Goal: Transaction & Acquisition: Book appointment/travel/reservation

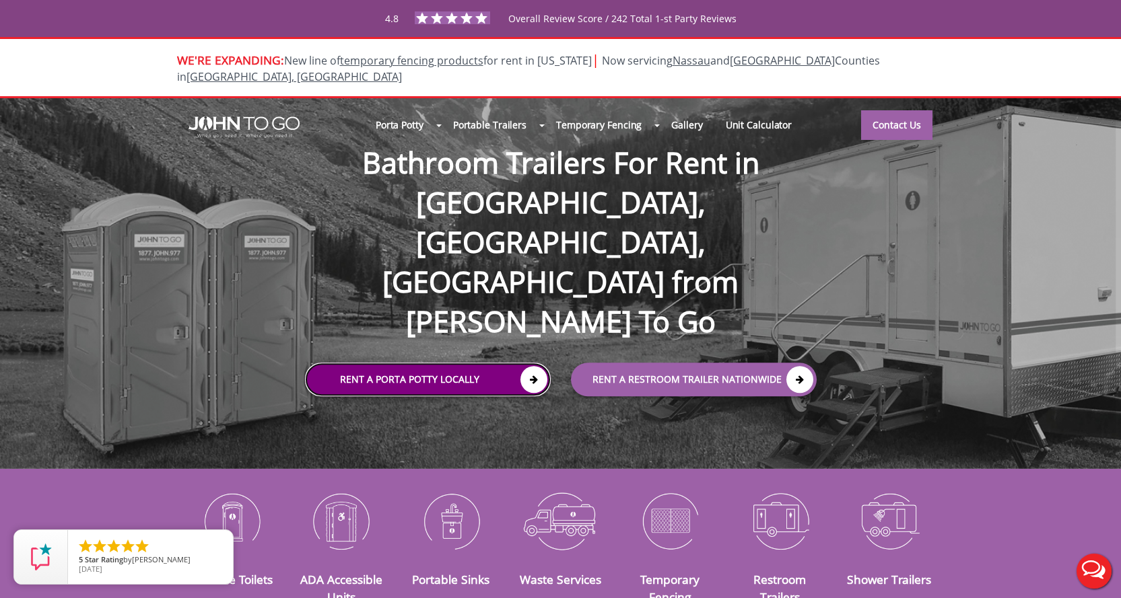
click at [526, 366] on icon at bounding box center [533, 379] width 27 height 27
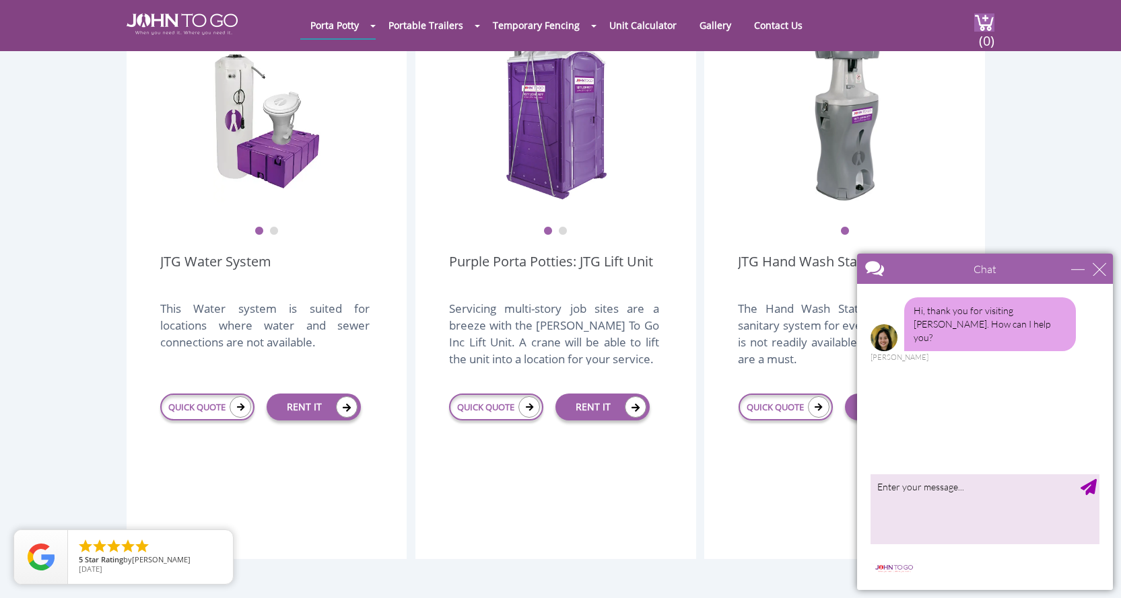
scroll to position [1548, 0]
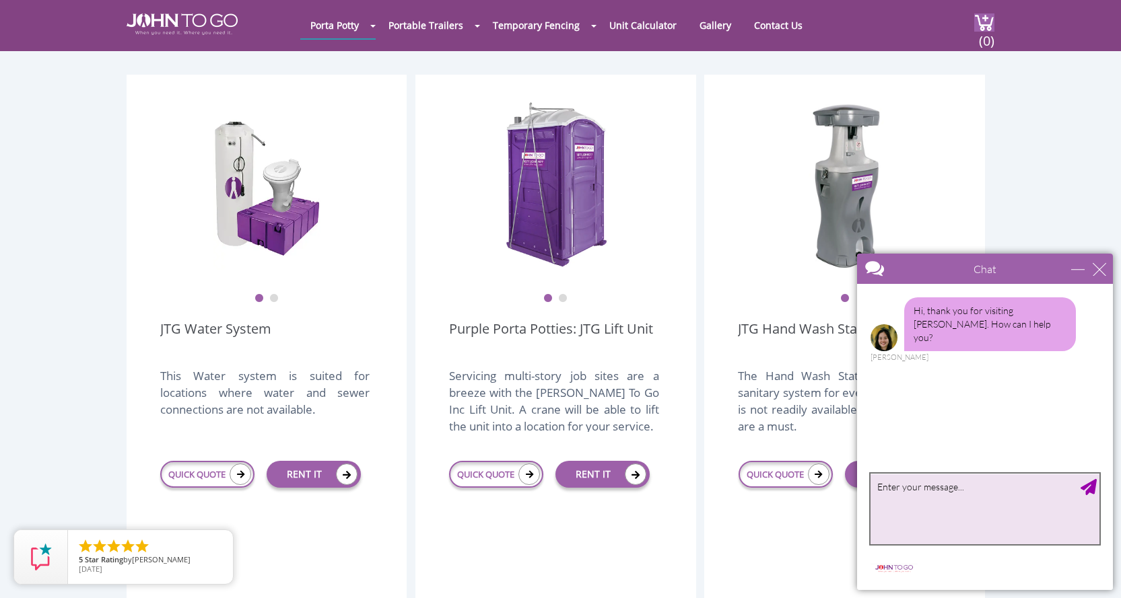
click at [959, 498] on textarea "type your message" at bounding box center [984, 509] width 229 height 71
type textarea "I need"
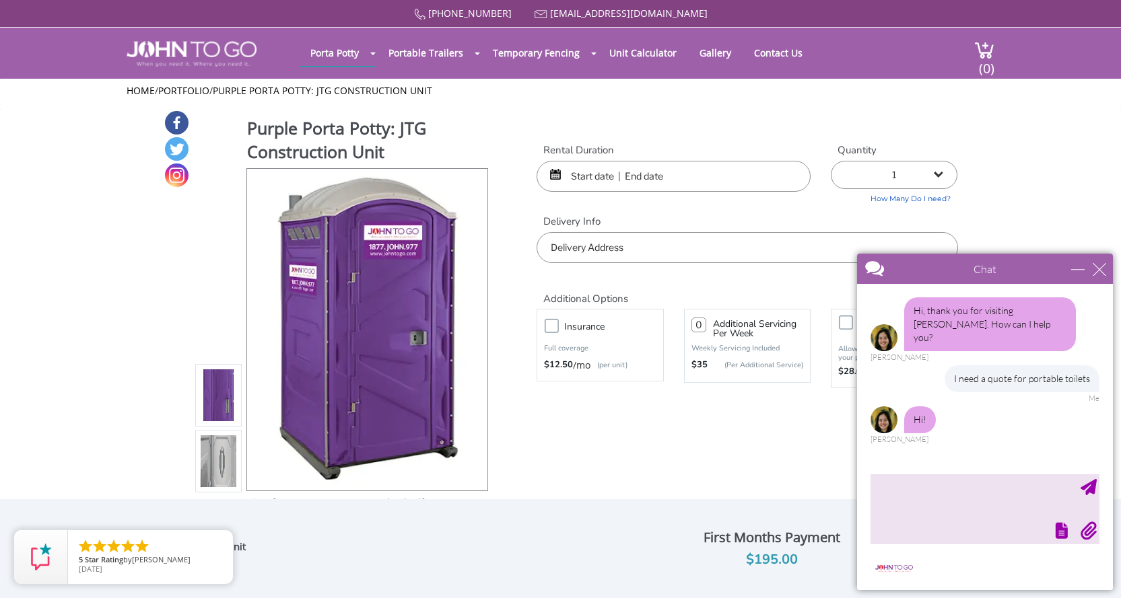
click at [229, 463] on img at bounding box center [219, 461] width 36 height 317
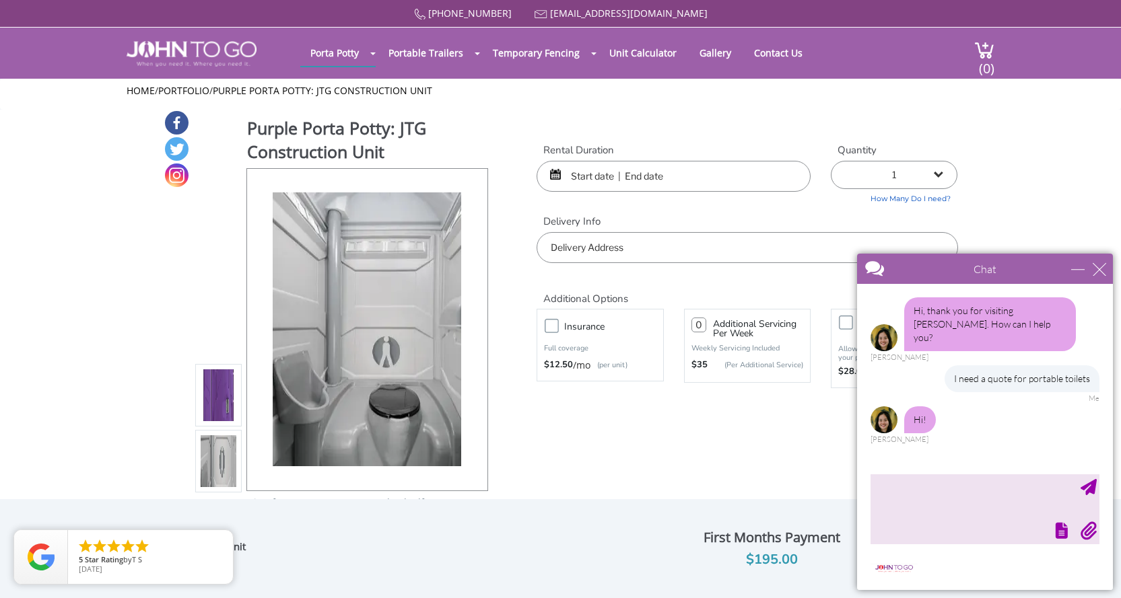
click at [213, 397] on img at bounding box center [219, 395] width 36 height 317
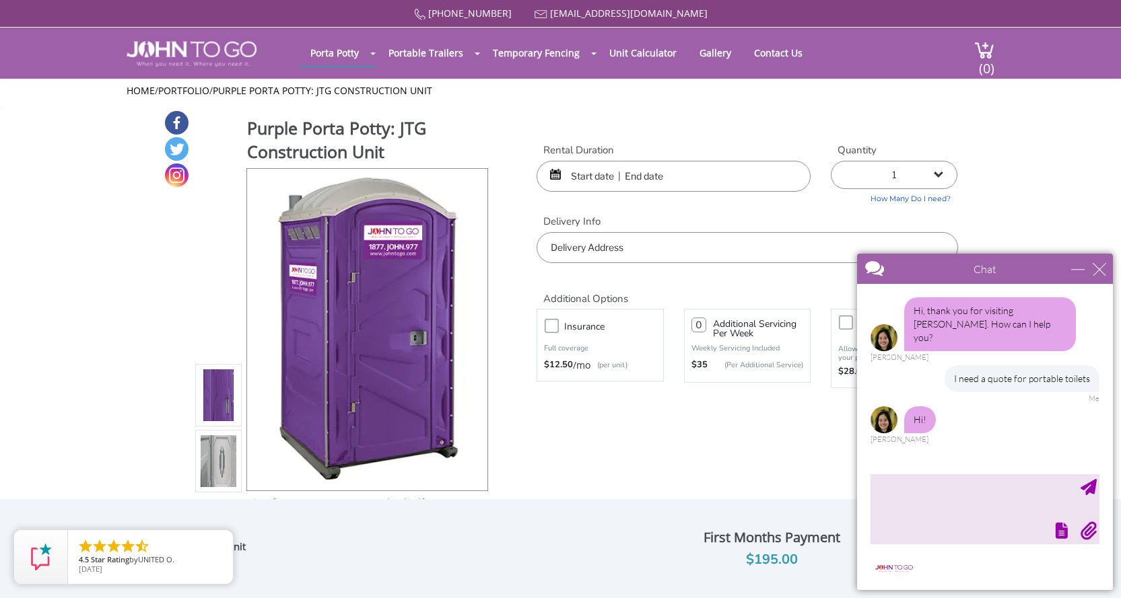
click at [214, 456] on img at bounding box center [219, 461] width 36 height 317
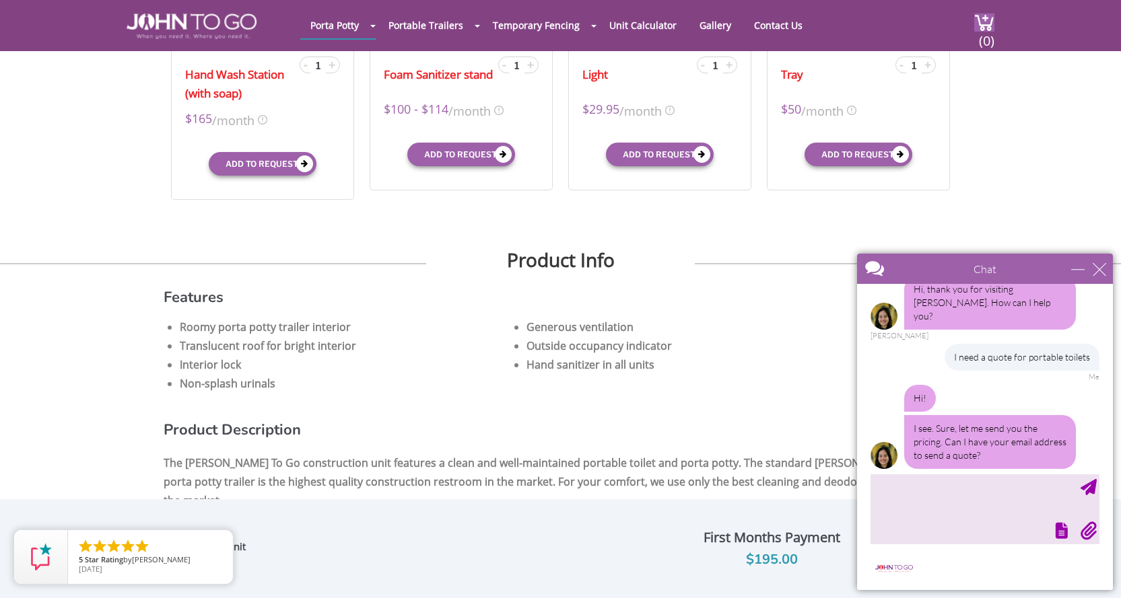
scroll to position [808, 0]
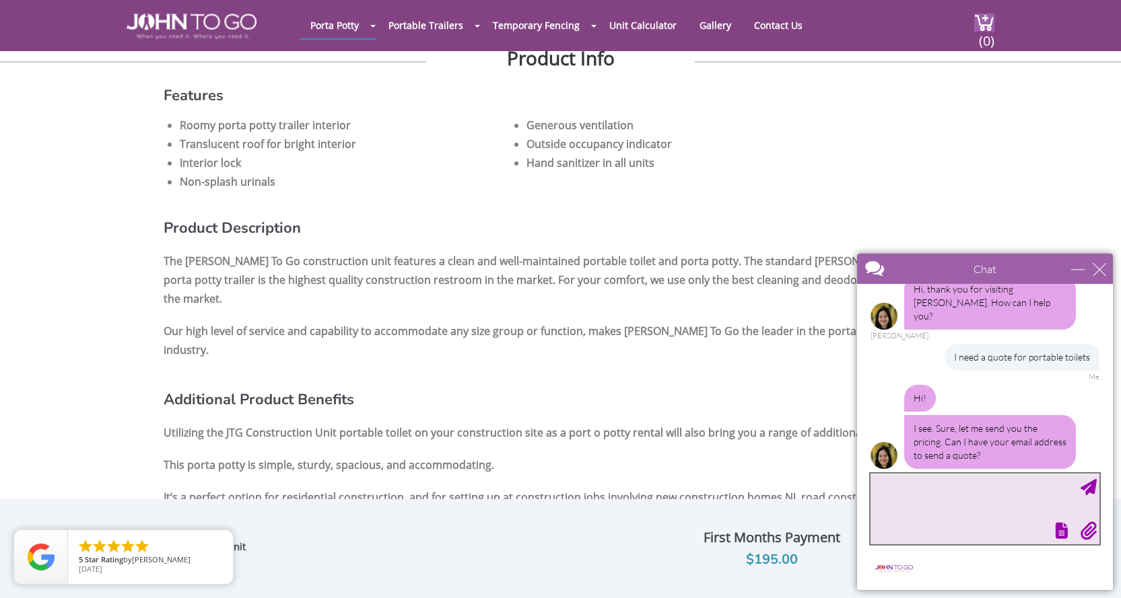
click at [958, 493] on textarea "type your message" at bounding box center [984, 509] width 229 height 71
type textarea "[EMAIL_ADDRESS][DOMAIN_NAME]"
click at [1088, 487] on div "Send Message" at bounding box center [1088, 487] width 16 height 16
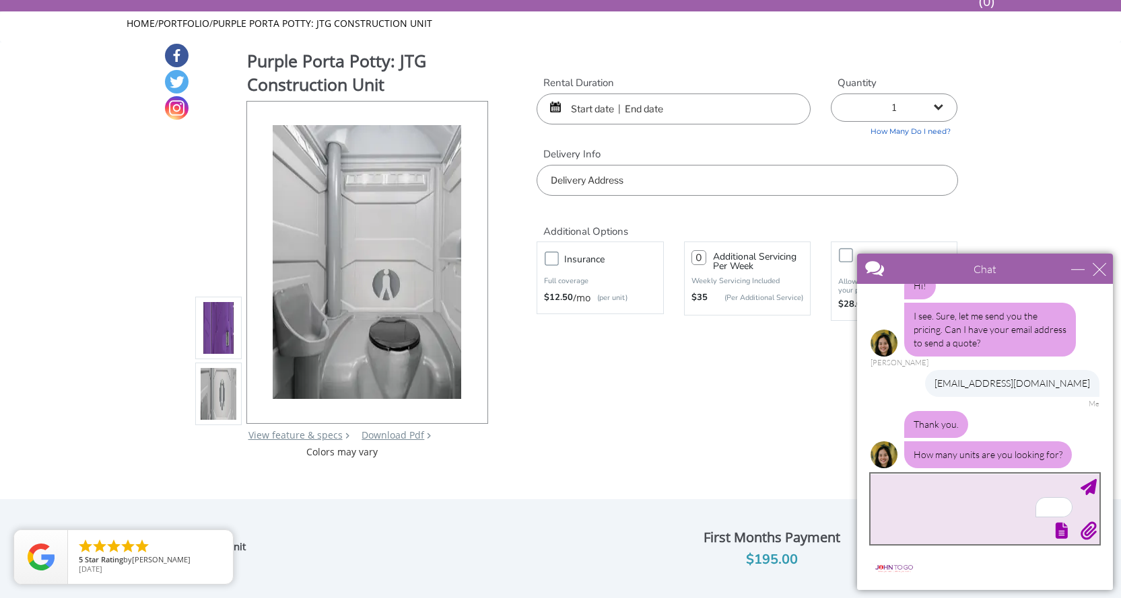
scroll to position [0, 0]
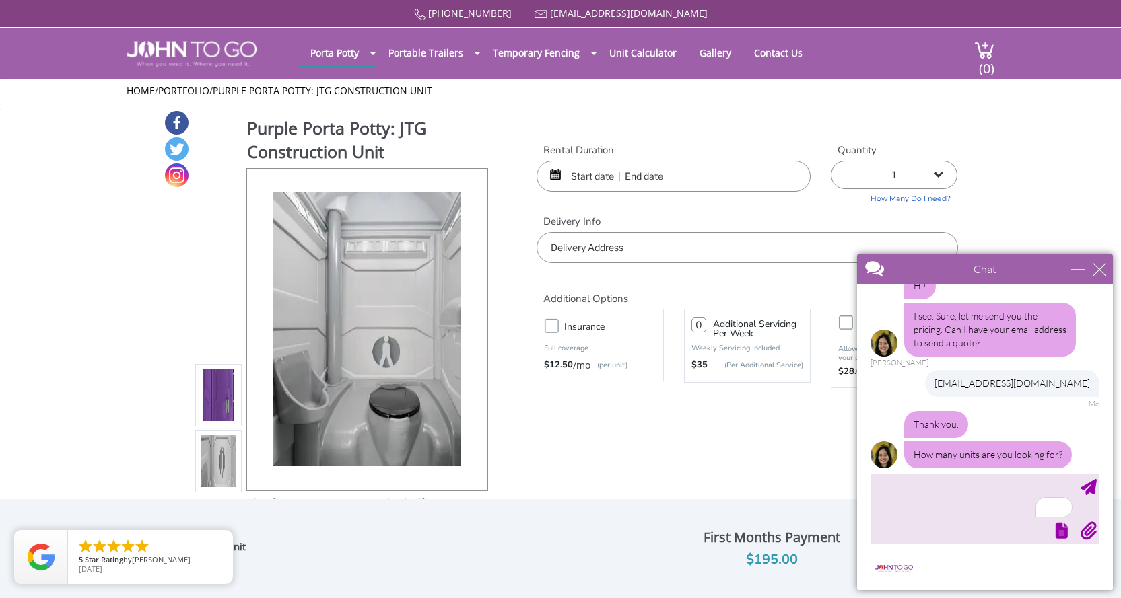
click at [938, 174] on select "1 2 (5% discount) 3 (8% discount) 4 (10% discount) 5 (12% discount) 6 (12% disc…" at bounding box center [893, 175] width 127 height 28
select select "3"
click at [830, 161] on select "1 2 (5% discount) 3 (8% discount) 4 (10% discount) 5 (12% discount) 6 (12% disc…" at bounding box center [893, 175] width 127 height 28
type input "0"
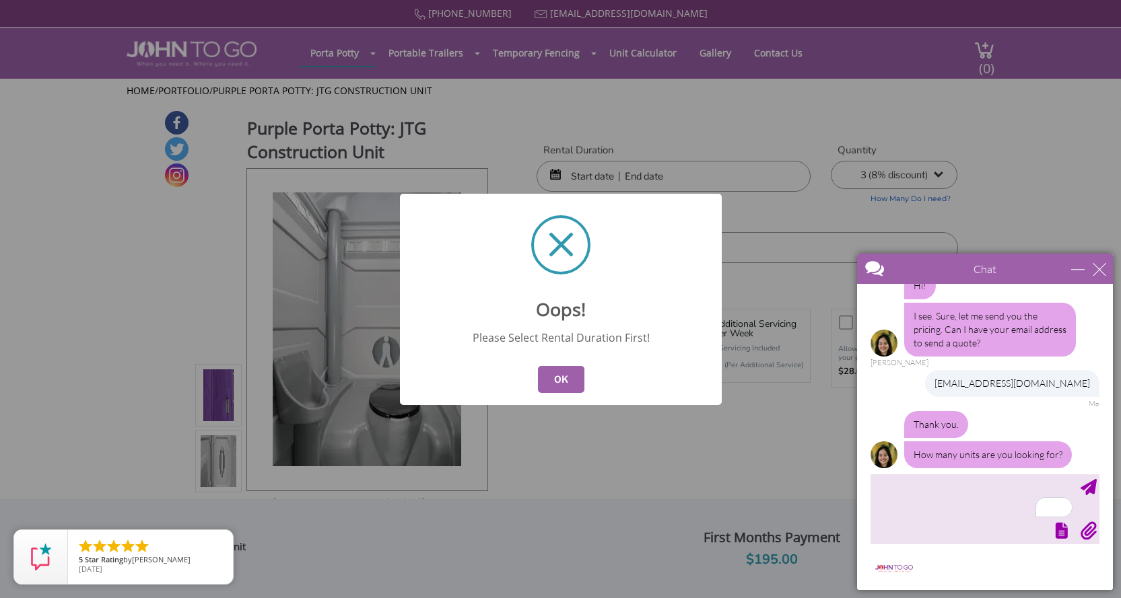
click at [577, 375] on button "OK" at bounding box center [560, 379] width 46 height 27
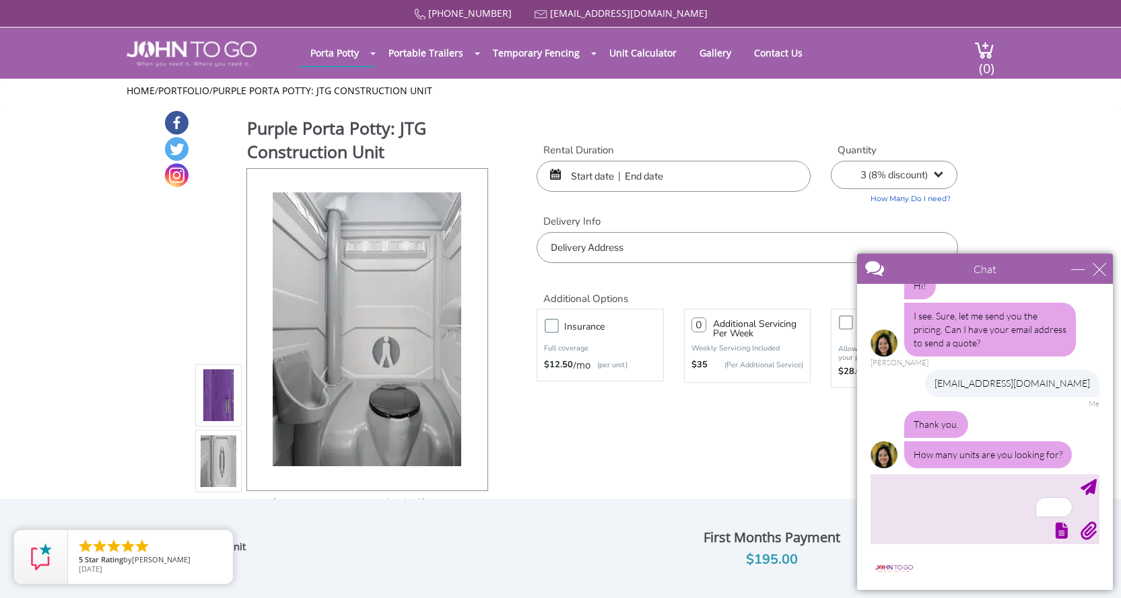
click at [631, 180] on input "text" at bounding box center [673, 176] width 274 height 31
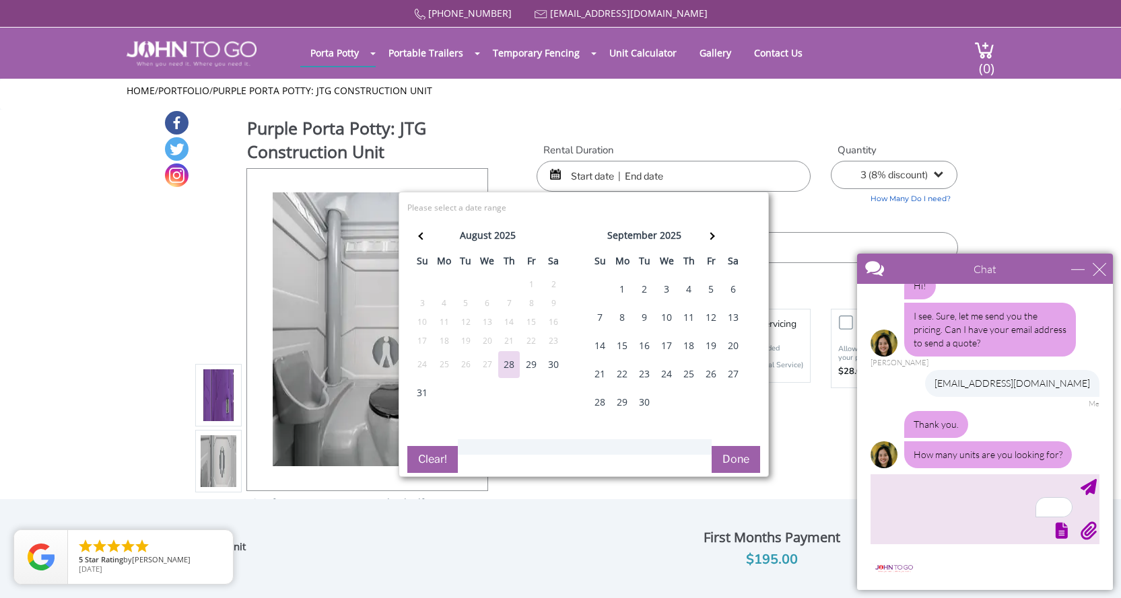
click at [618, 343] on div "15" at bounding box center [622, 345] width 22 height 27
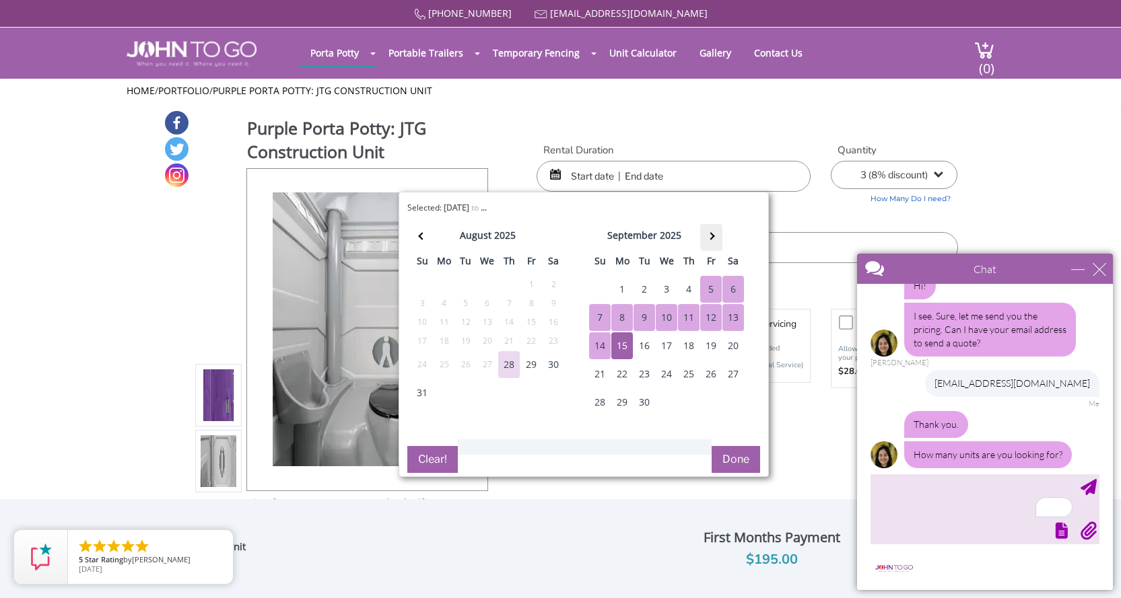
click at [719, 235] on th at bounding box center [711, 237] width 22 height 27
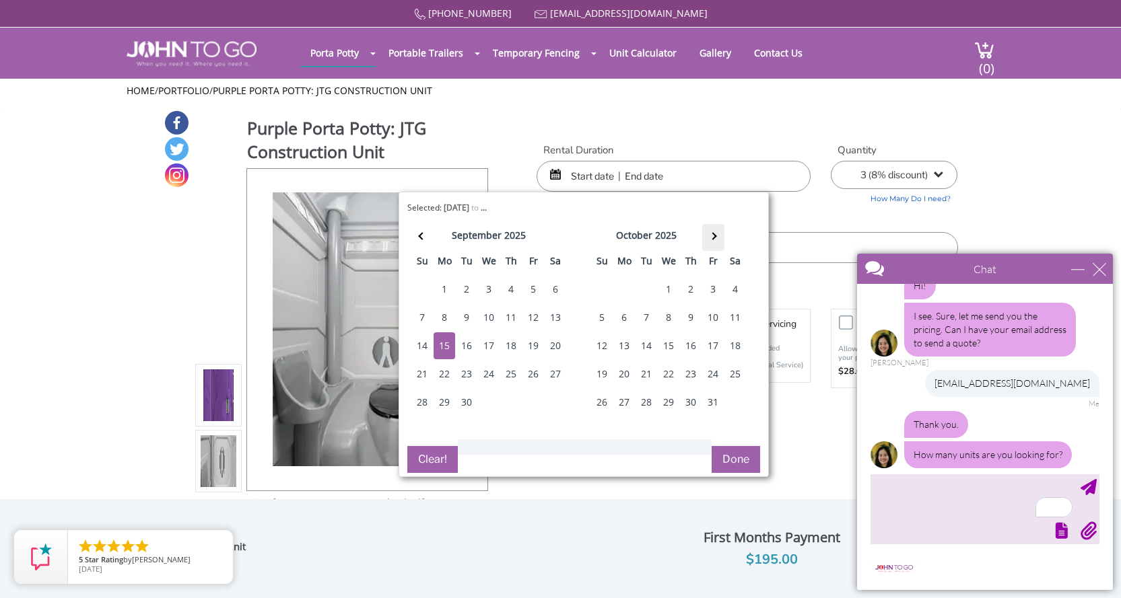
click at [719, 235] on th at bounding box center [713, 237] width 22 height 27
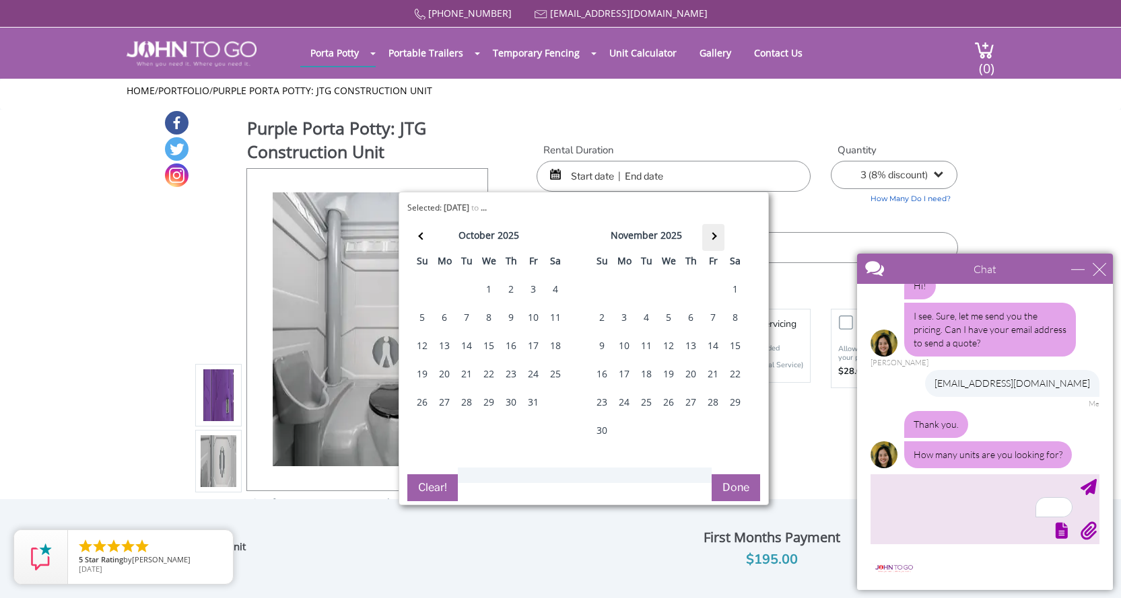
click at [719, 235] on th at bounding box center [713, 237] width 22 height 27
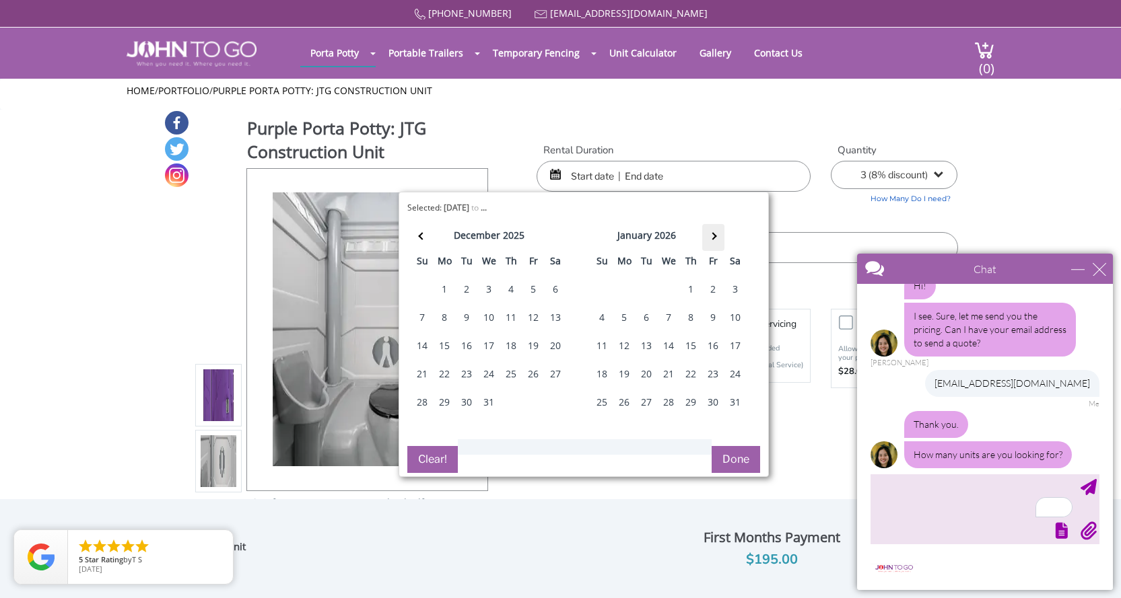
scroll to position [175, 0]
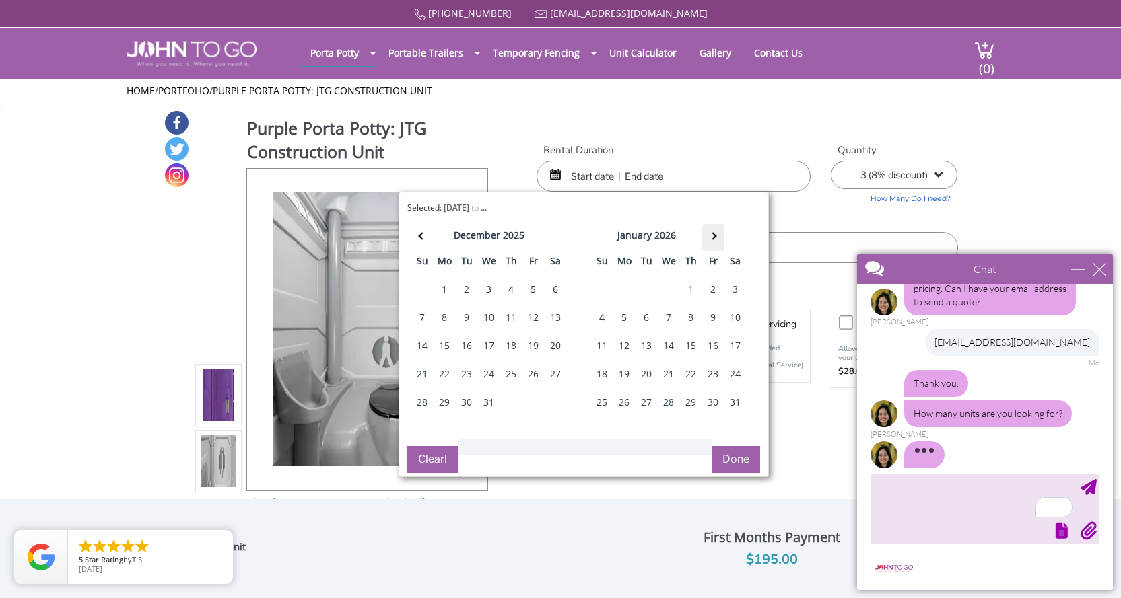
click at [719, 235] on th at bounding box center [713, 237] width 22 height 27
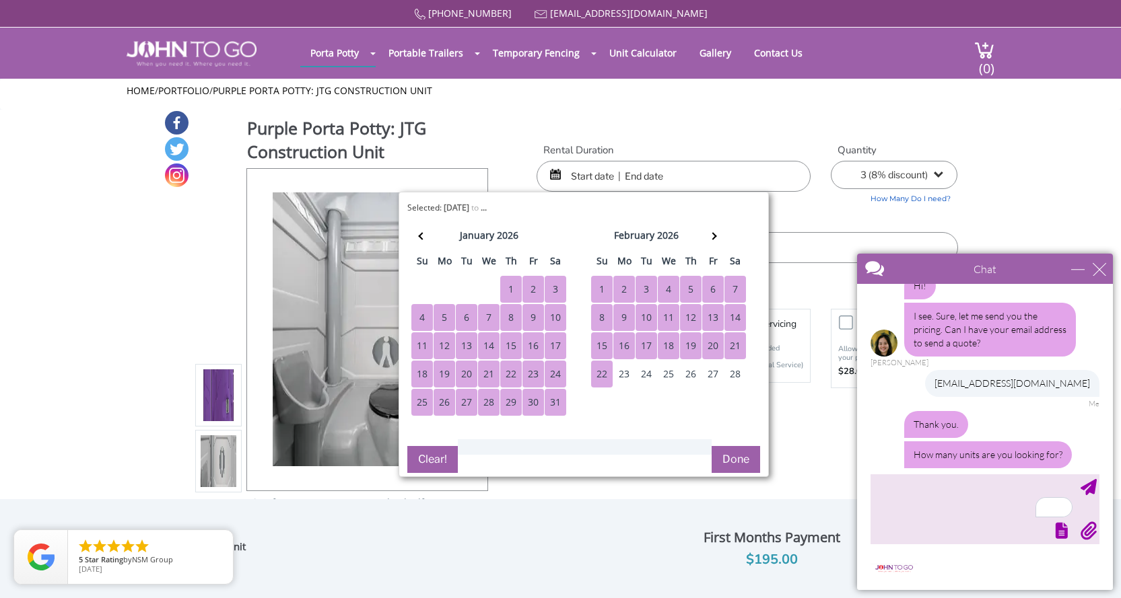
scroll to position [191, 0]
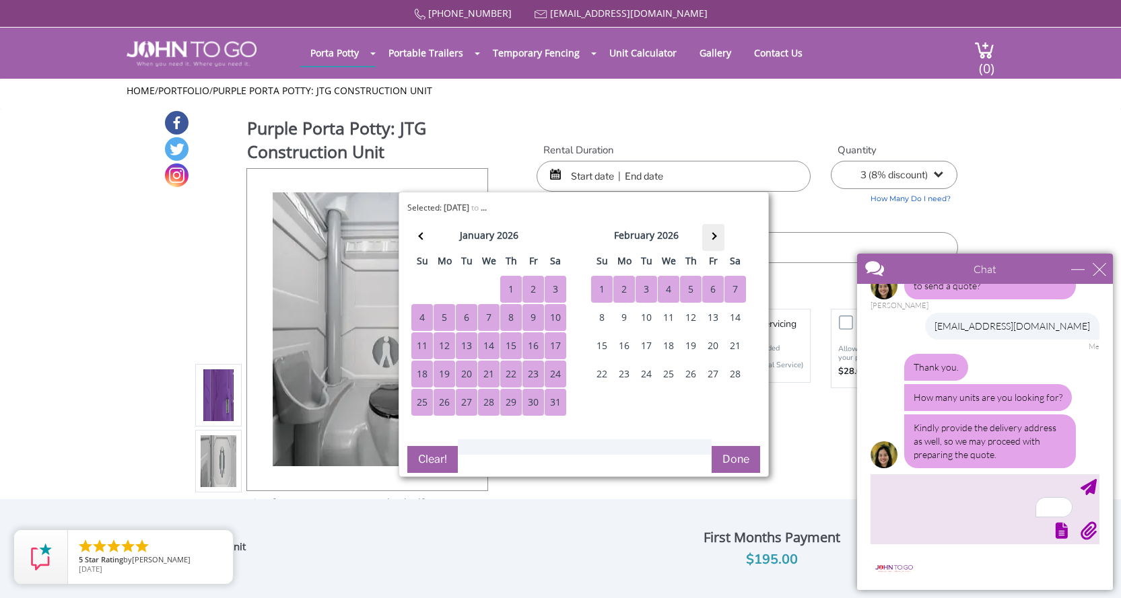
click at [718, 232] on th at bounding box center [713, 237] width 22 height 27
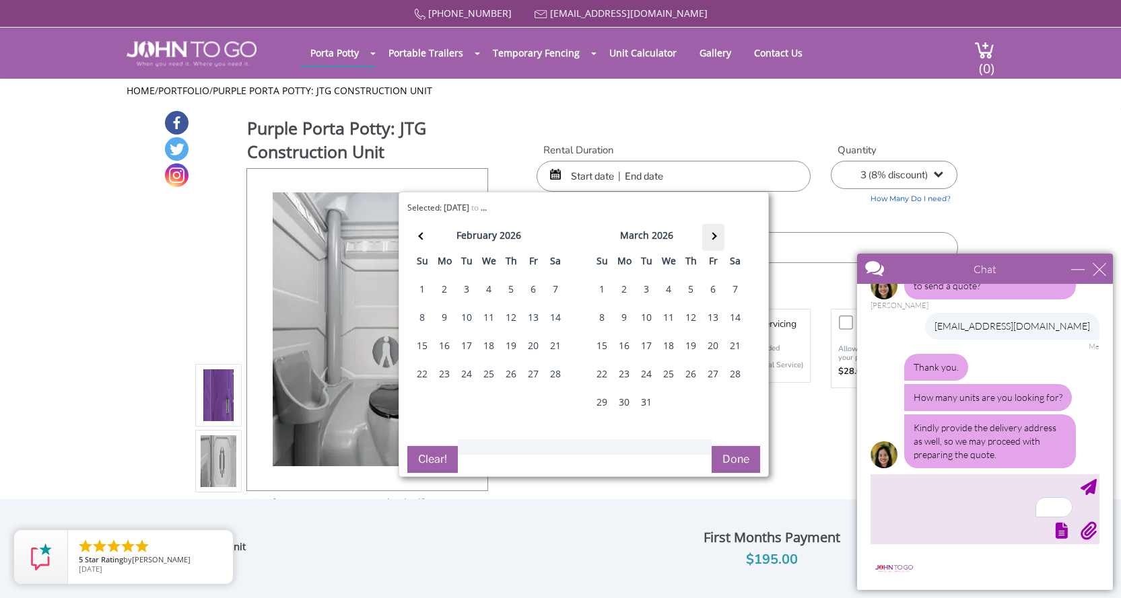
click at [718, 232] on th at bounding box center [713, 237] width 22 height 27
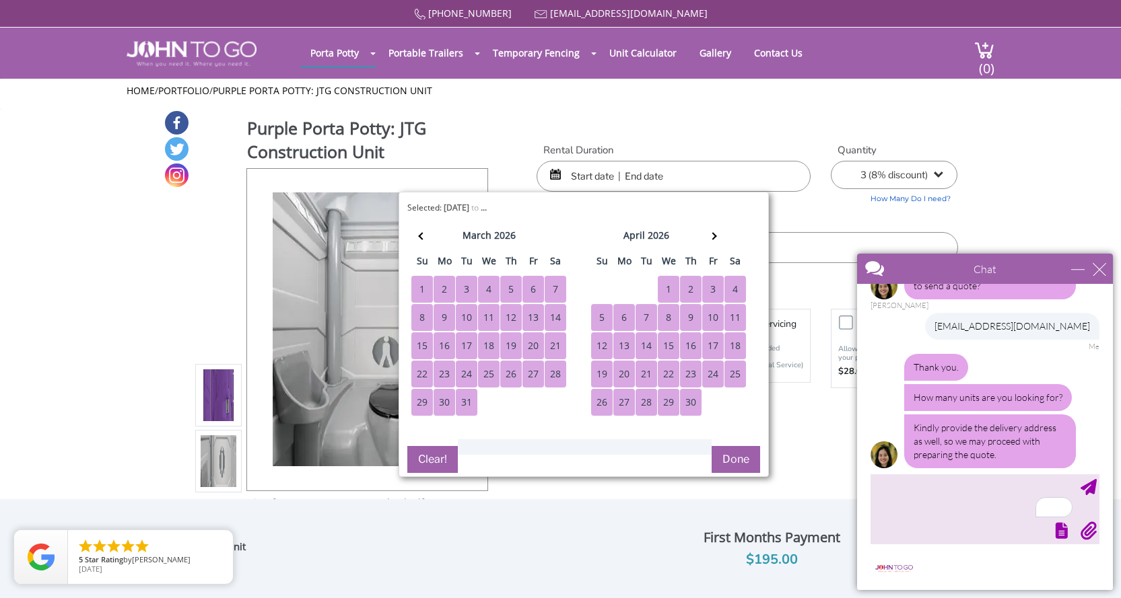
click at [691, 411] on div "30" at bounding box center [691, 402] width 22 height 27
type input "[DATE] to [DATE]"
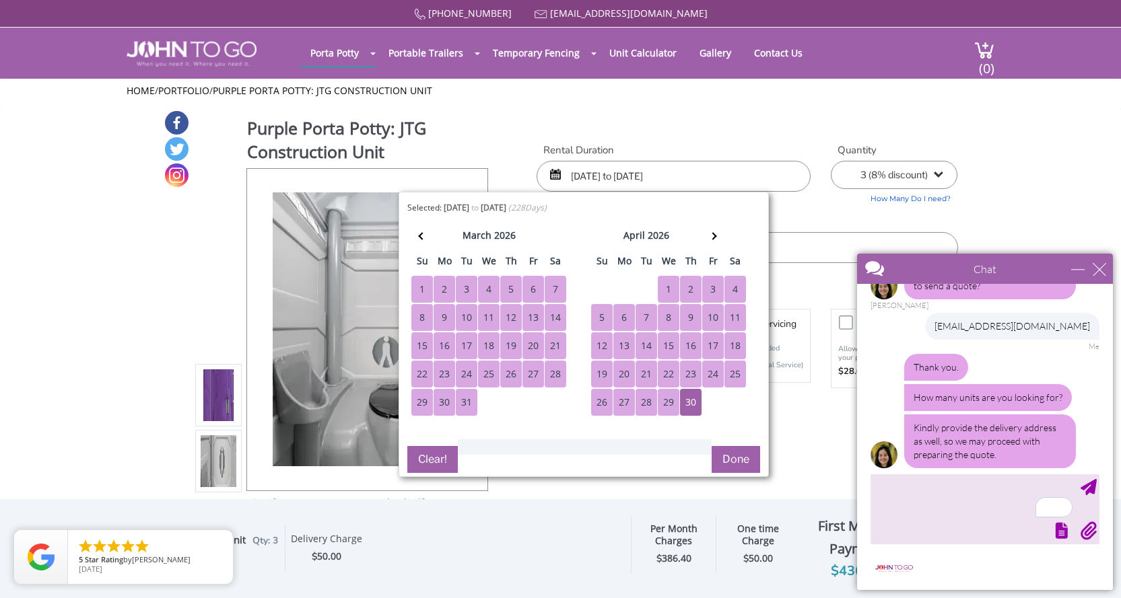
click at [724, 460] on button "Done" at bounding box center [735, 459] width 48 height 27
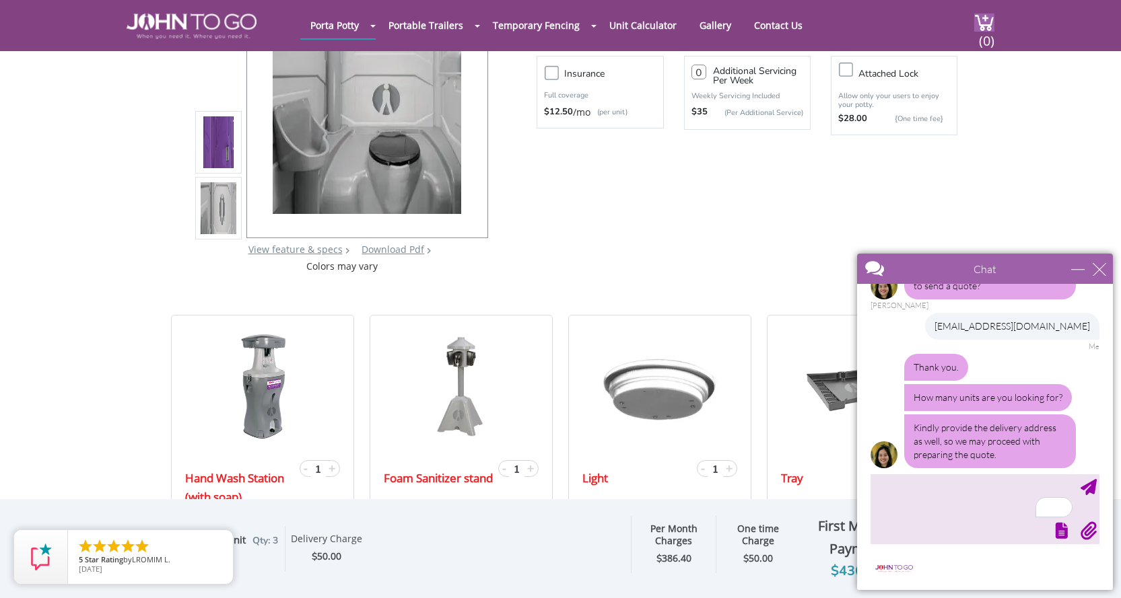
scroll to position [67, 0]
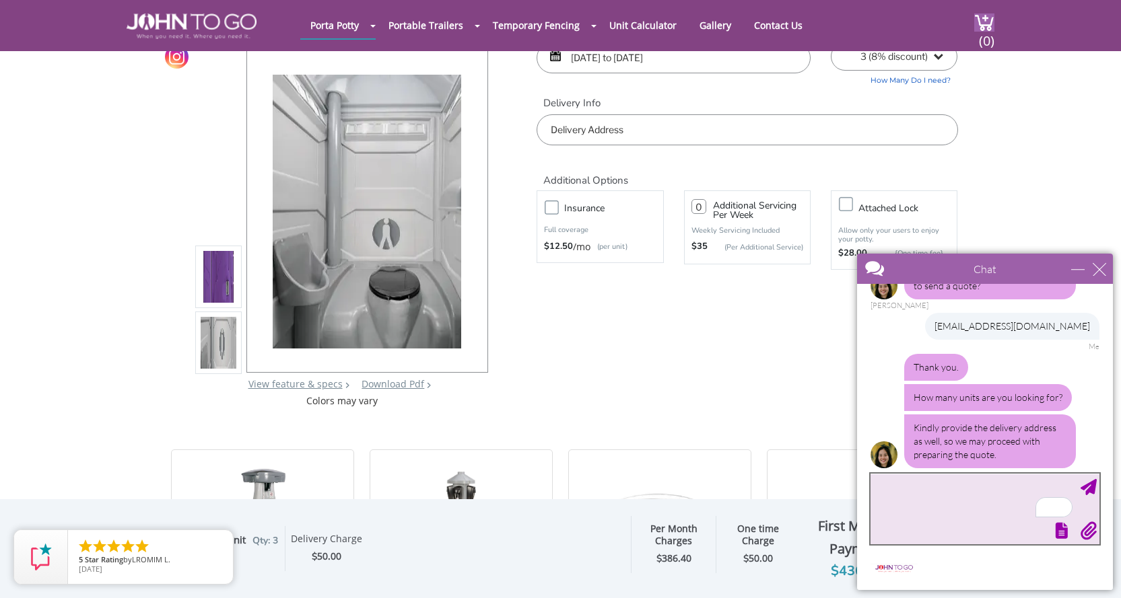
click at [942, 485] on textarea "To enrich screen reader interactions, please activate Accessibility in Grammarl…" at bounding box center [984, 509] width 229 height 71
type textarea "I'm not sure. We typically get 2-3 and the address is [STREET_ADDRESS][PERSON_N…"
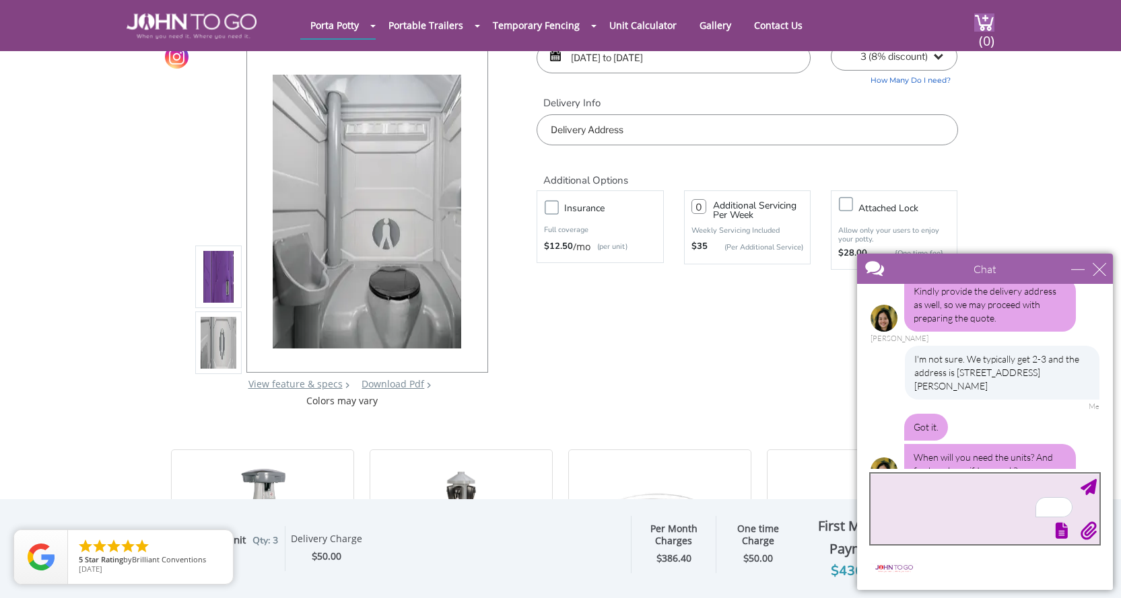
scroll to position [330, 0]
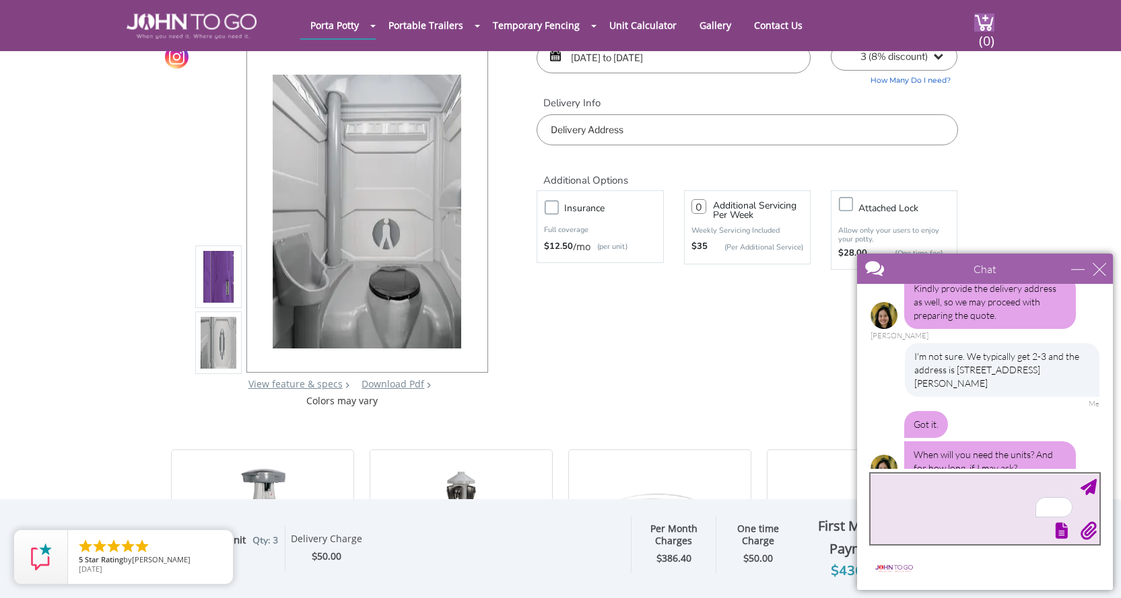
click at [924, 486] on textarea "To enrich screen reader interactions, please activate Accessibility in Grammarl…" at bounding box center [984, 509] width 229 height 71
type textarea "sometime in september and for about 11 months"
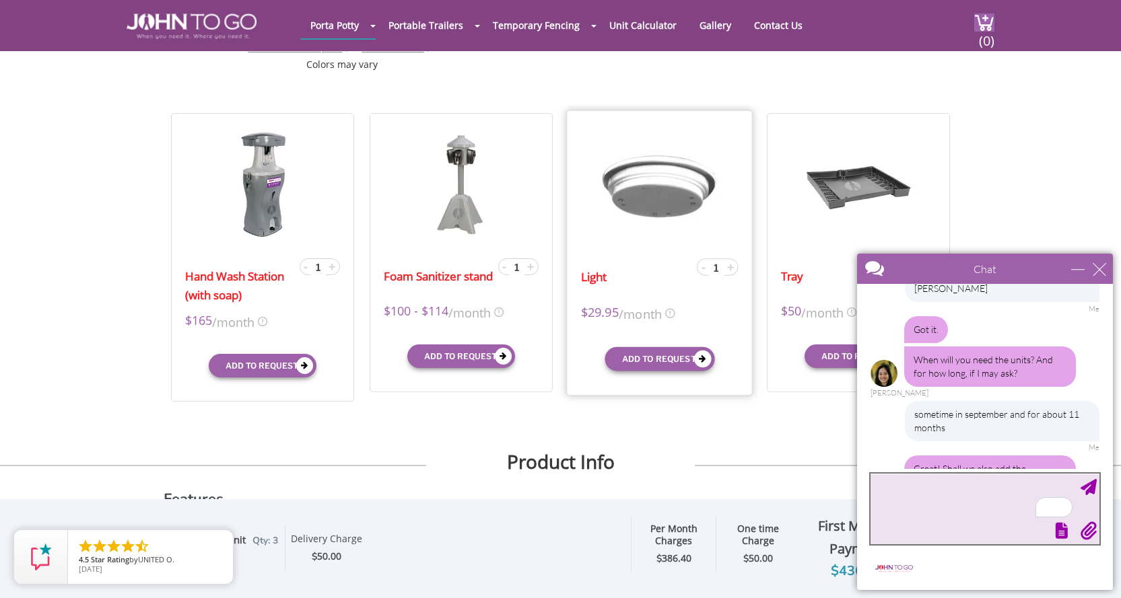
scroll to position [466, 0]
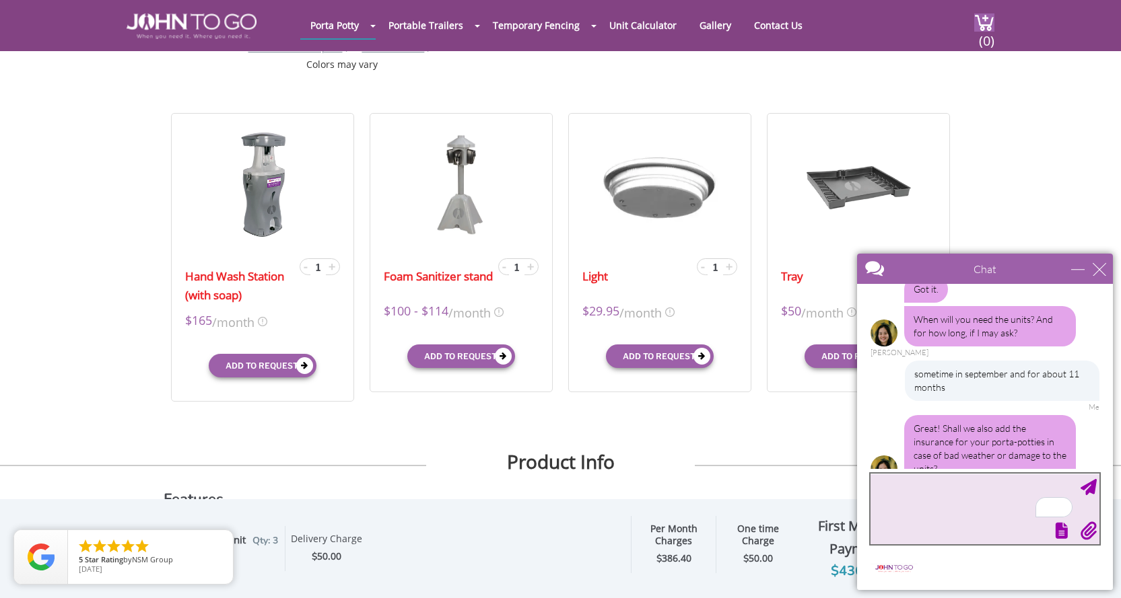
click at [913, 487] on textarea "To enrich screen reader interactions, please activate Accessibility in Grammarl…" at bounding box center [984, 509] width 229 height 71
type textarea "no we carry insurance for this"
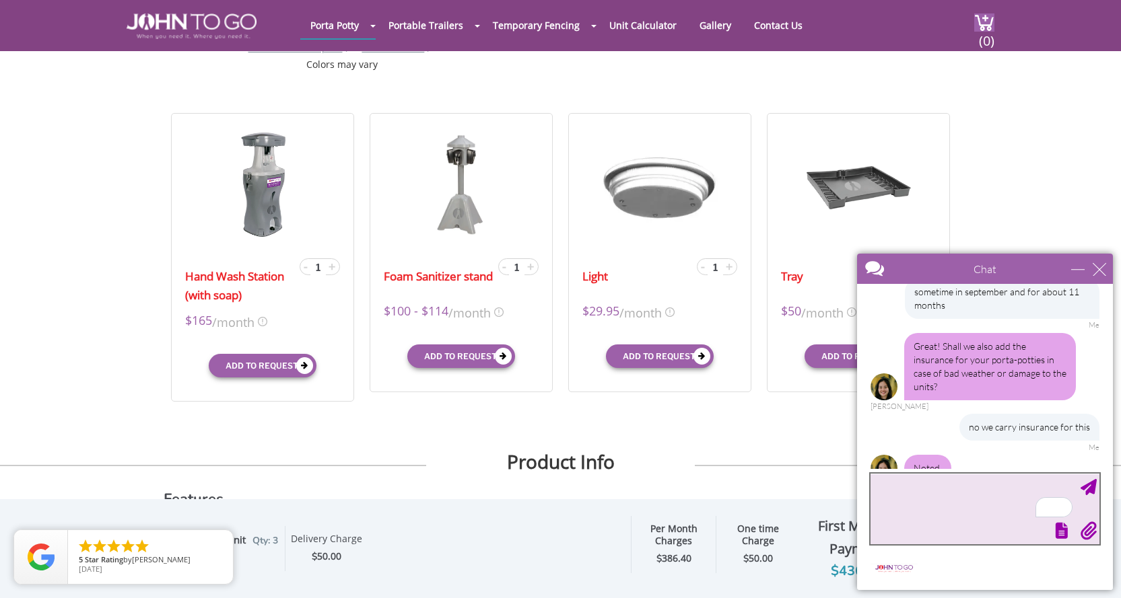
scroll to position [605, 0]
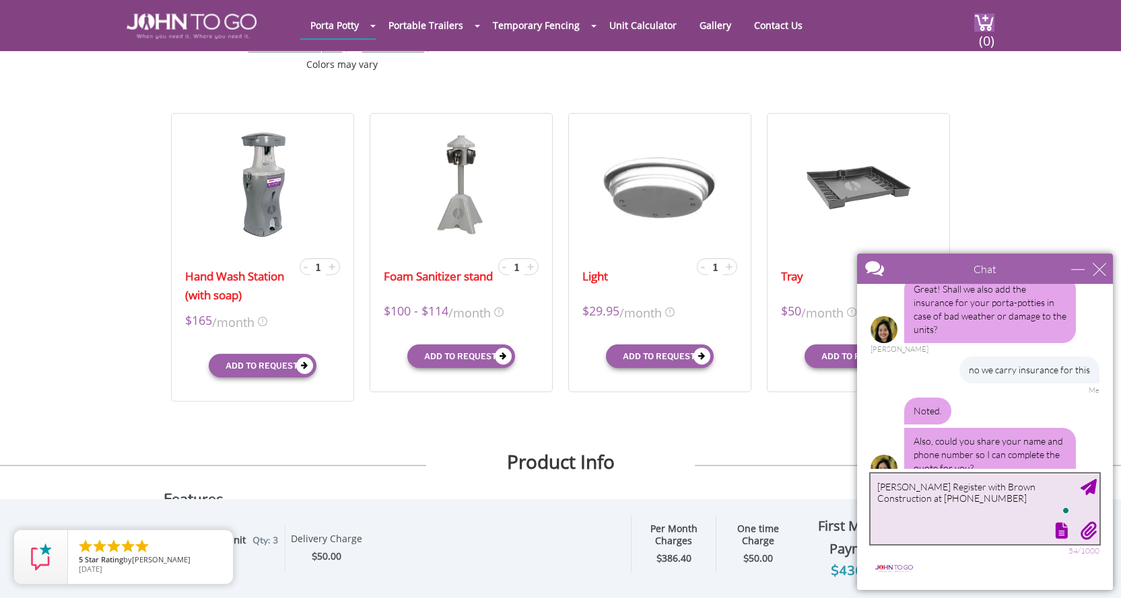
type textarea "[PERSON_NAME] Register with Brown Construction at [PHONE_NUMBER]"
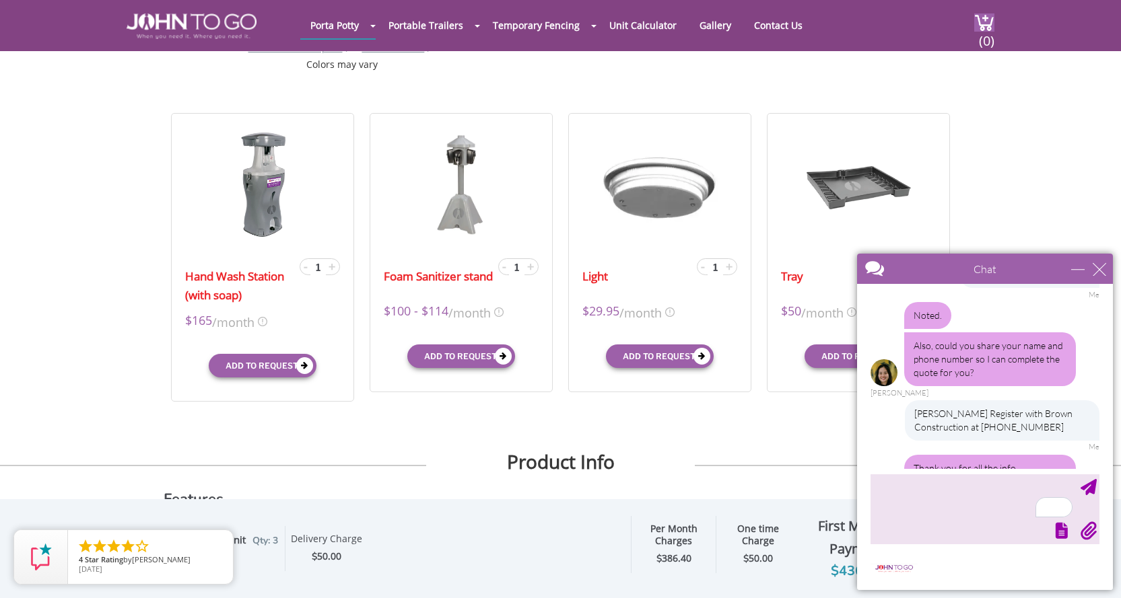
scroll to position [728, 0]
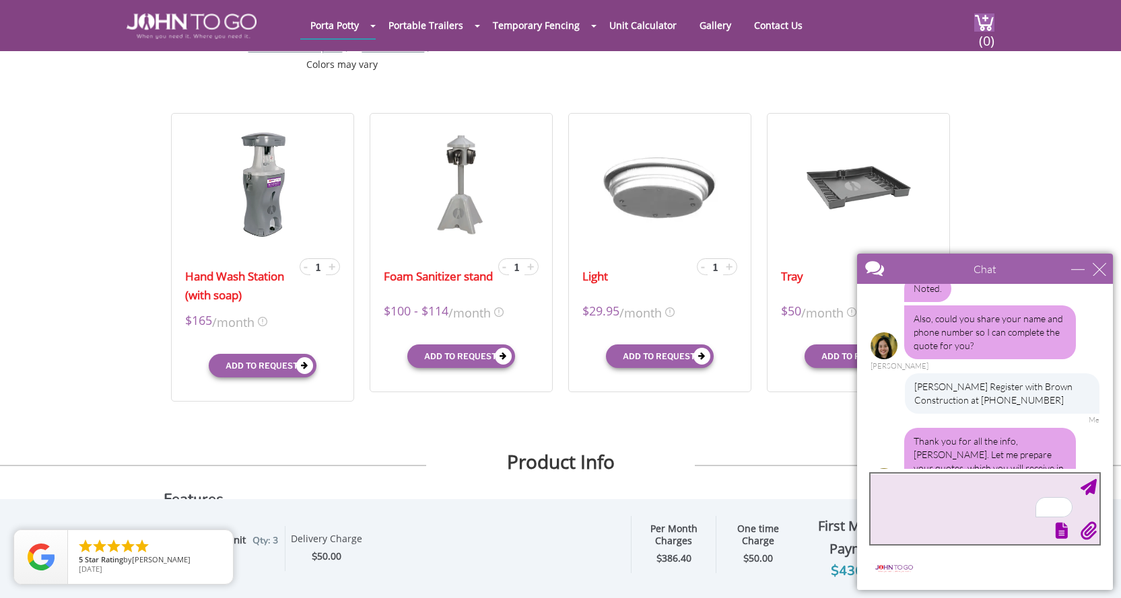
click at [928, 489] on textarea "To enrich screen reader interactions, please activate Accessibility in Grammarl…" at bounding box center [984, 509] width 229 height 71
type textarea "Ok thank you!"
